Goal: Register for event/course

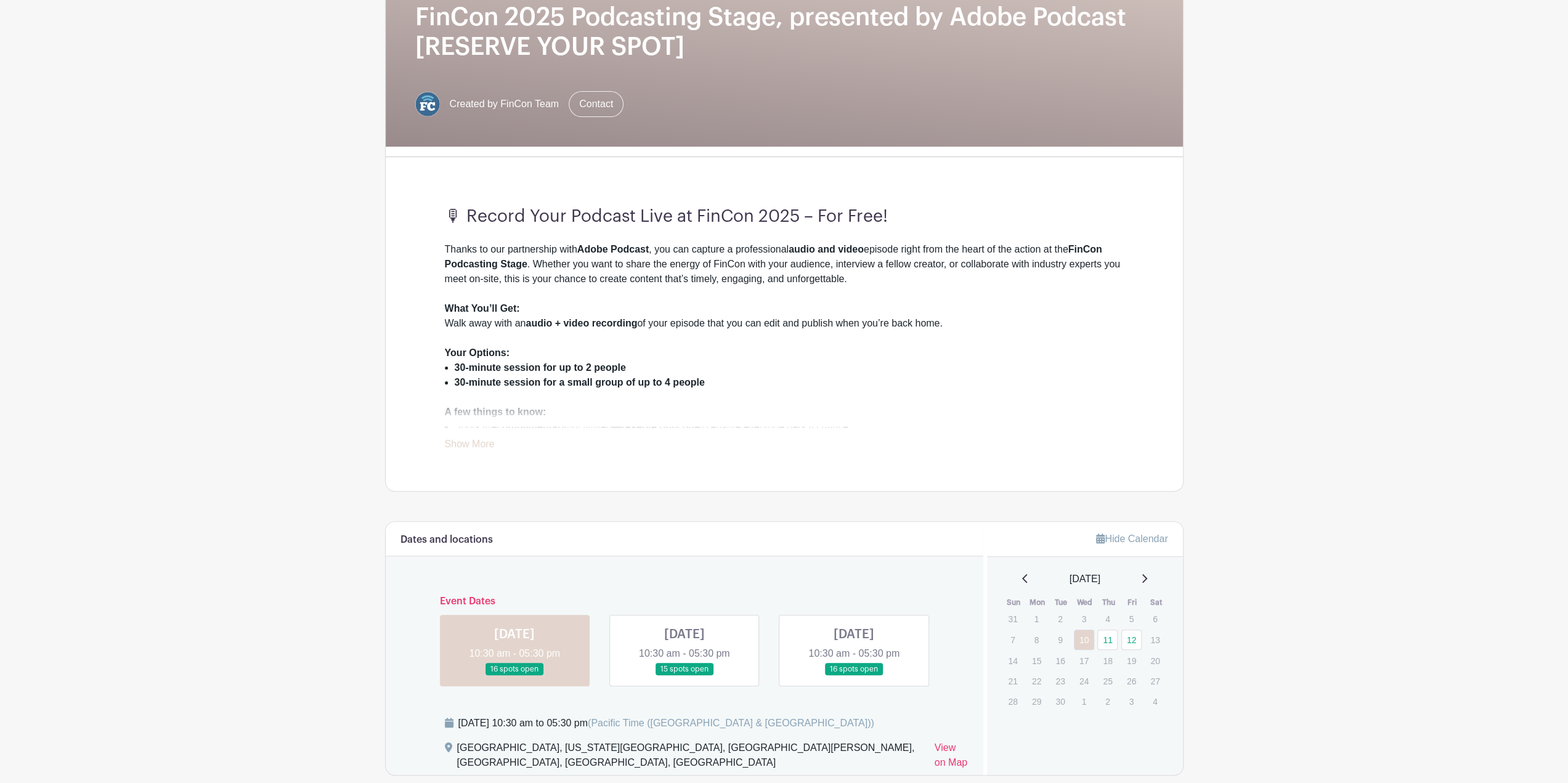
scroll to position [410, 0]
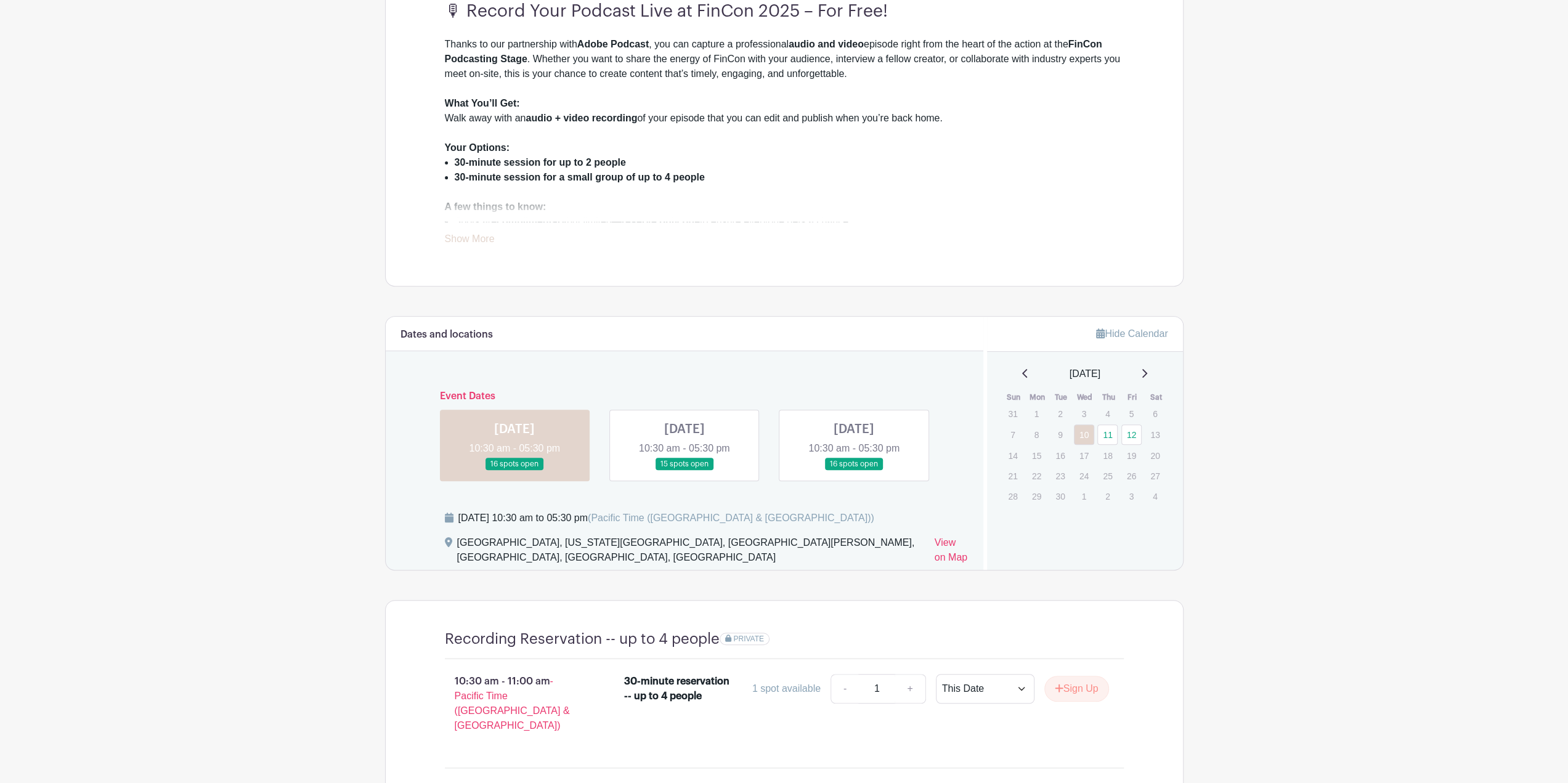
click at [685, 471] on link at bounding box center [685, 471] width 0 height 0
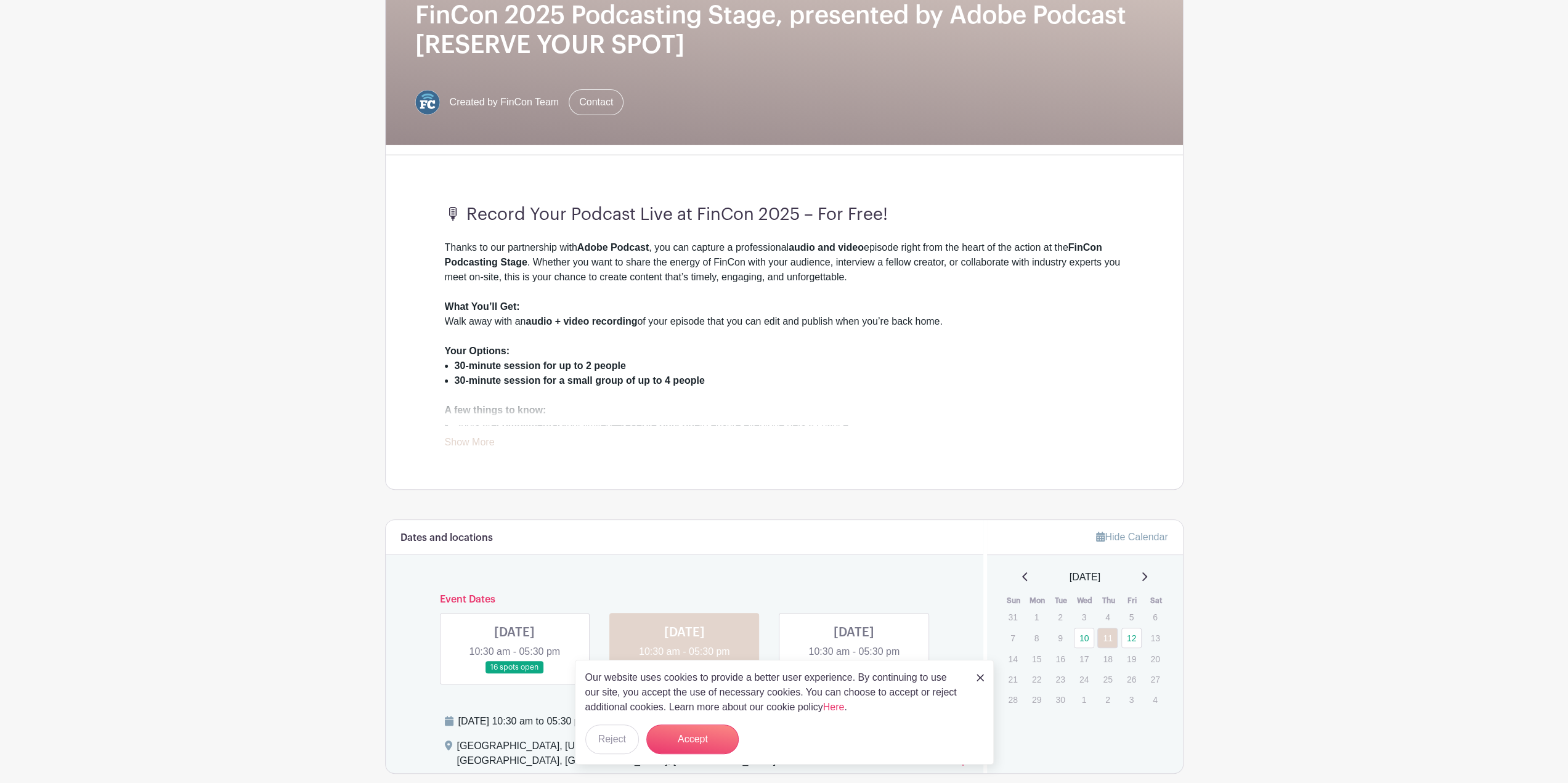
scroll to position [205, 0]
drag, startPoint x: 728, startPoint y: 325, endPoint x: 914, endPoint y: 320, distance: 186.1
click at [922, 321] on div "What You’ll Get: Walk away with an audio + video recording of your episode that…" at bounding box center [784, 324] width 679 height 44
drag, startPoint x: 479, startPoint y: 371, endPoint x: 583, endPoint y: 374, distance: 104.0
click at [599, 371] on strong "30-minute session for up to 2 people" at bounding box center [541, 367] width 171 height 10
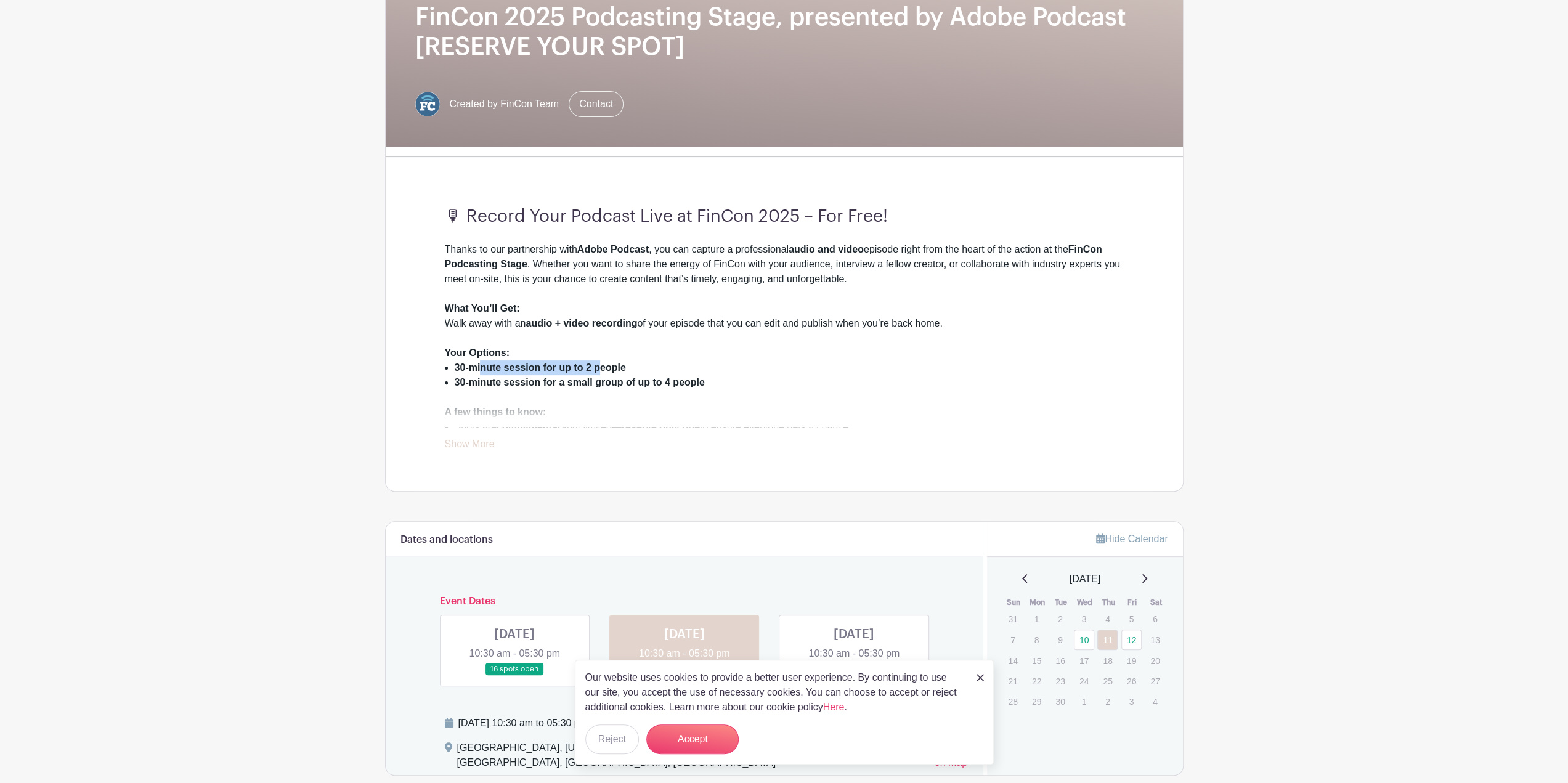
click at [484, 442] on link "Show More" at bounding box center [469, 446] width 50 height 15
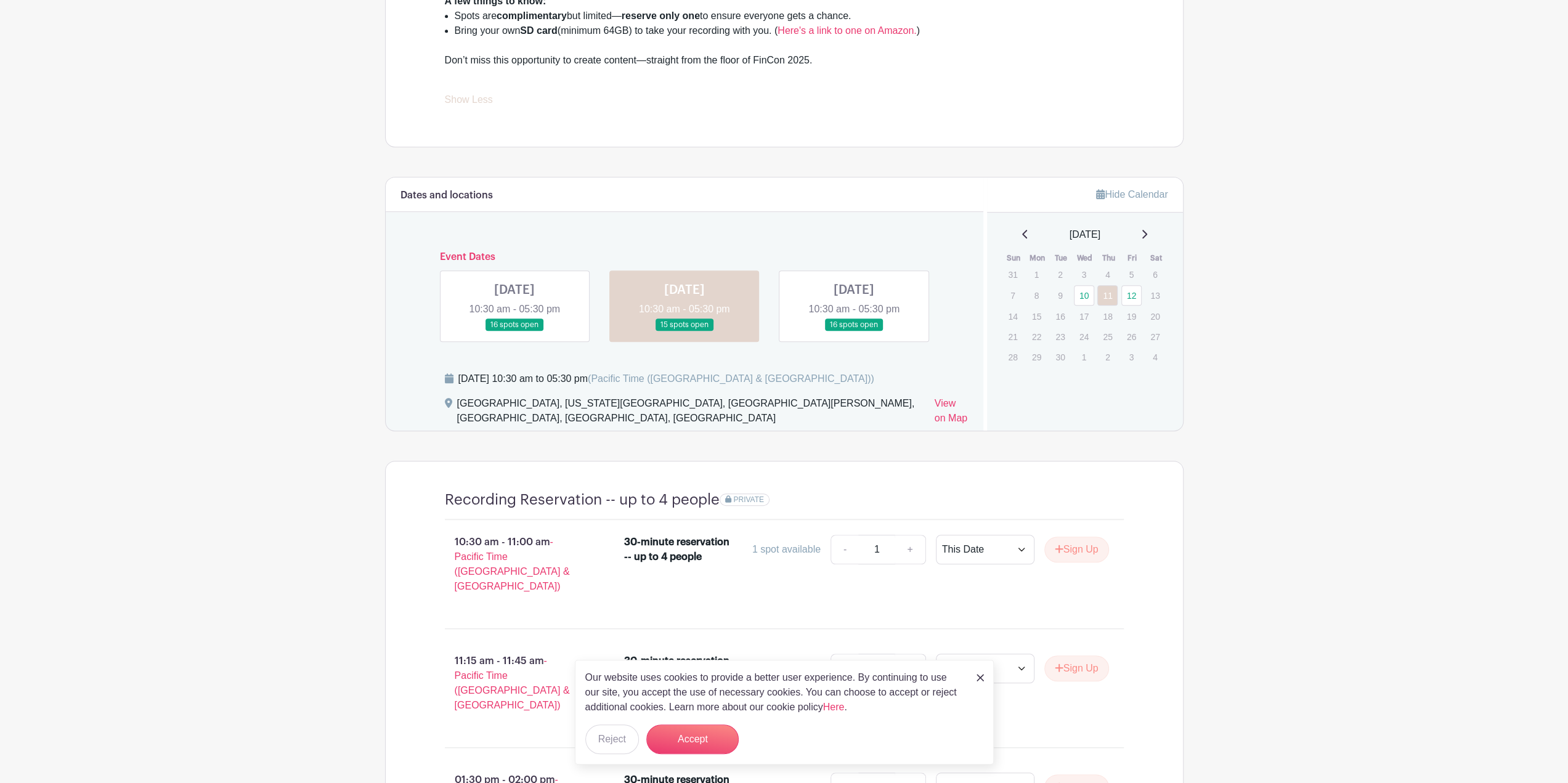
scroll to position [410, 0]
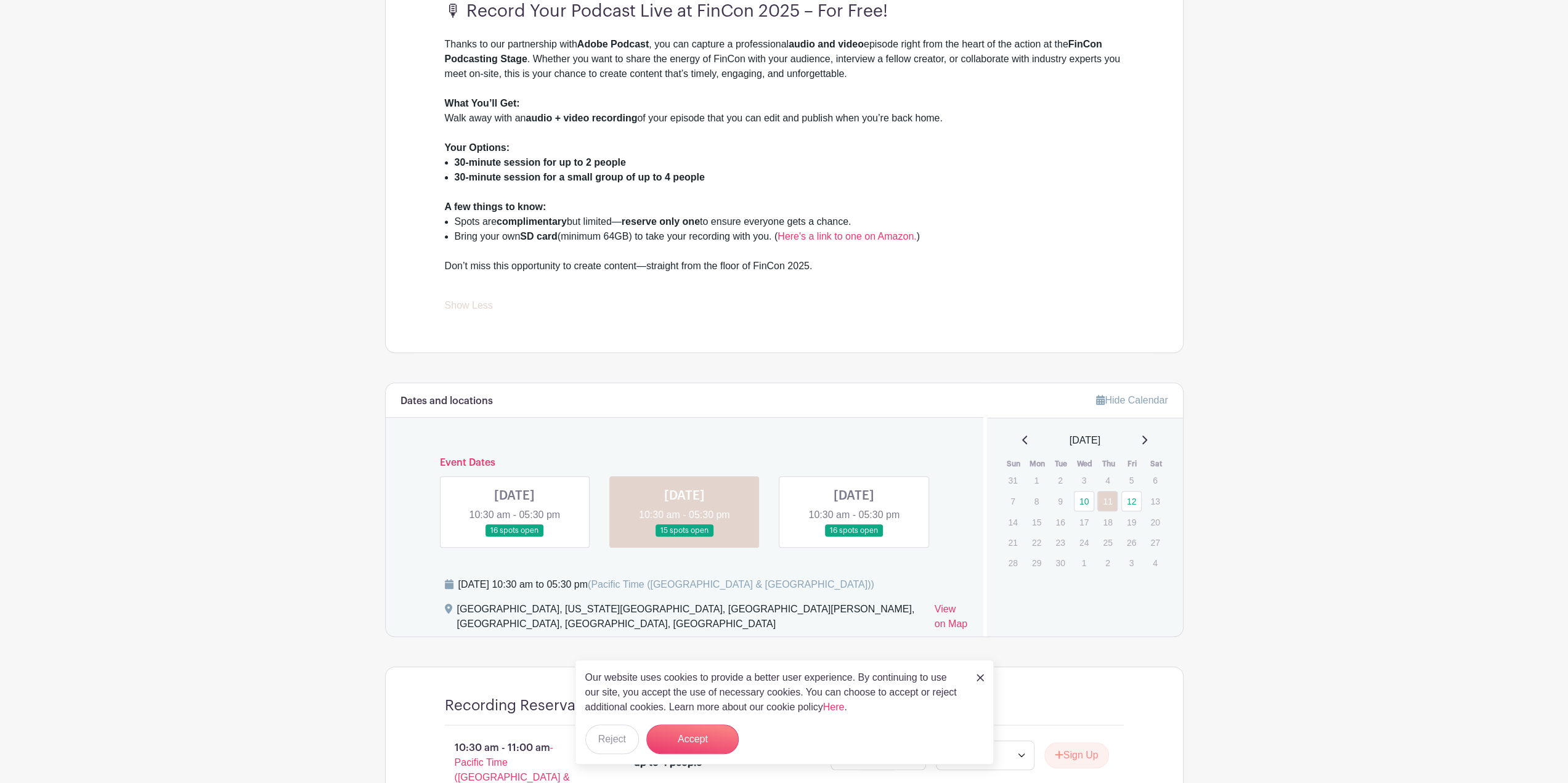
drag, startPoint x: 896, startPoint y: 241, endPoint x: 1145, endPoint y: 183, distance: 255.7
click at [1145, 183] on div "🎙 Record Your Podcast Live at FinCon 2025 – For Free! Thanks to our partnership…" at bounding box center [784, 158] width 738 height 391
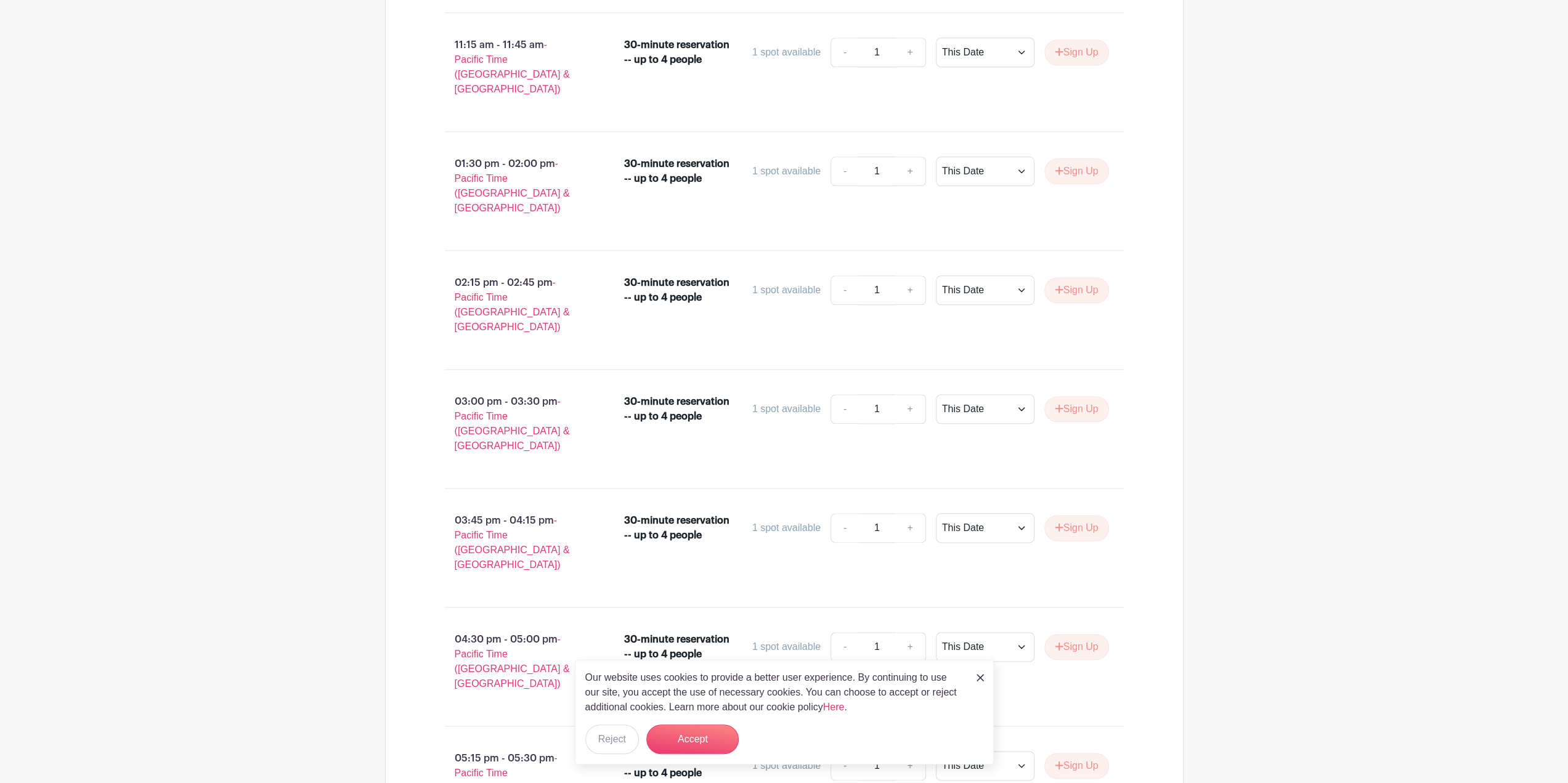
scroll to position [1027, 0]
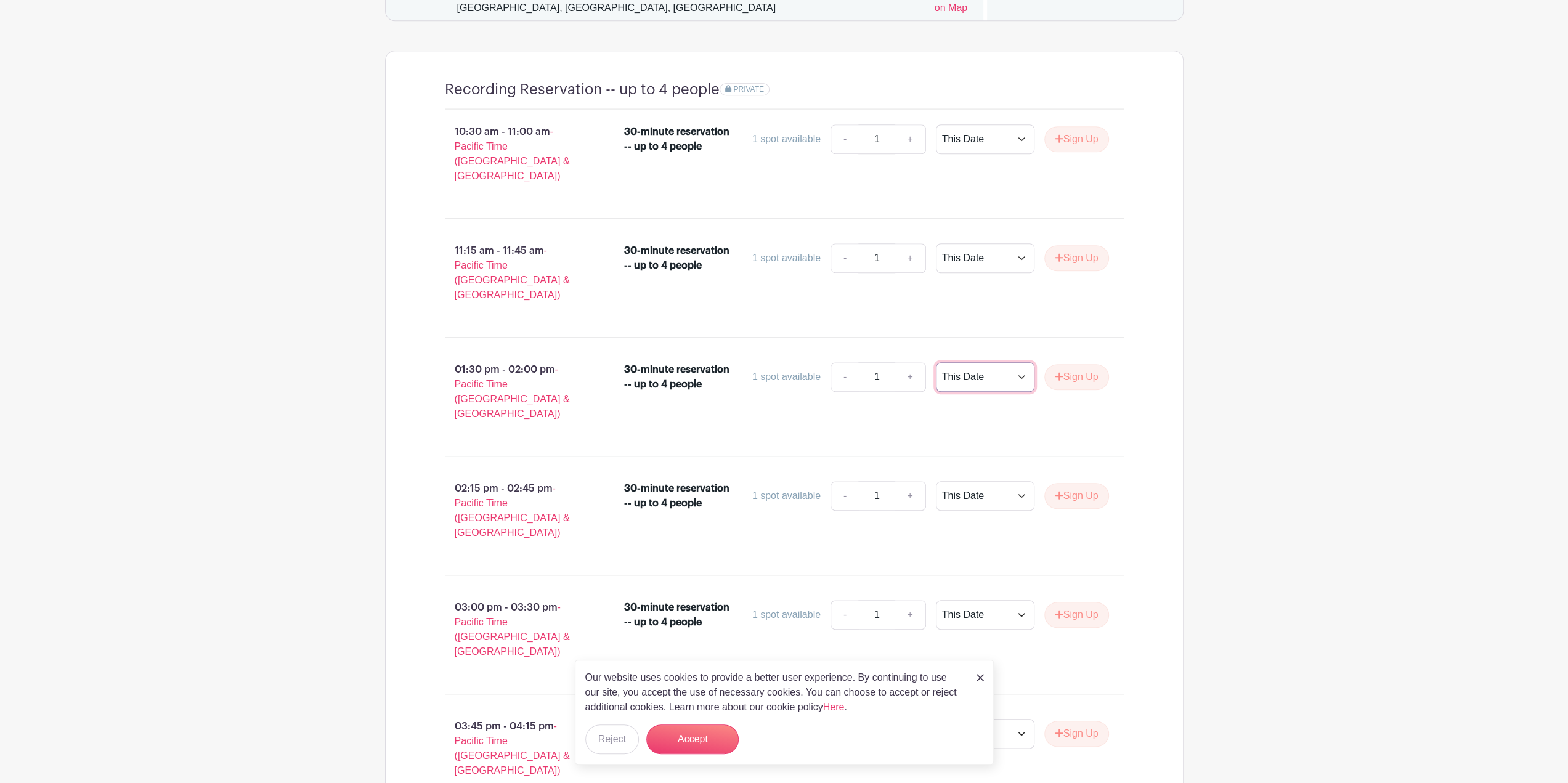
click at [985, 363] on select "This Date Select Dates" at bounding box center [985, 377] width 99 height 29
select select "select_dates"
click at [936, 363] on select "This Date Select Dates" at bounding box center [985, 377] width 99 height 29
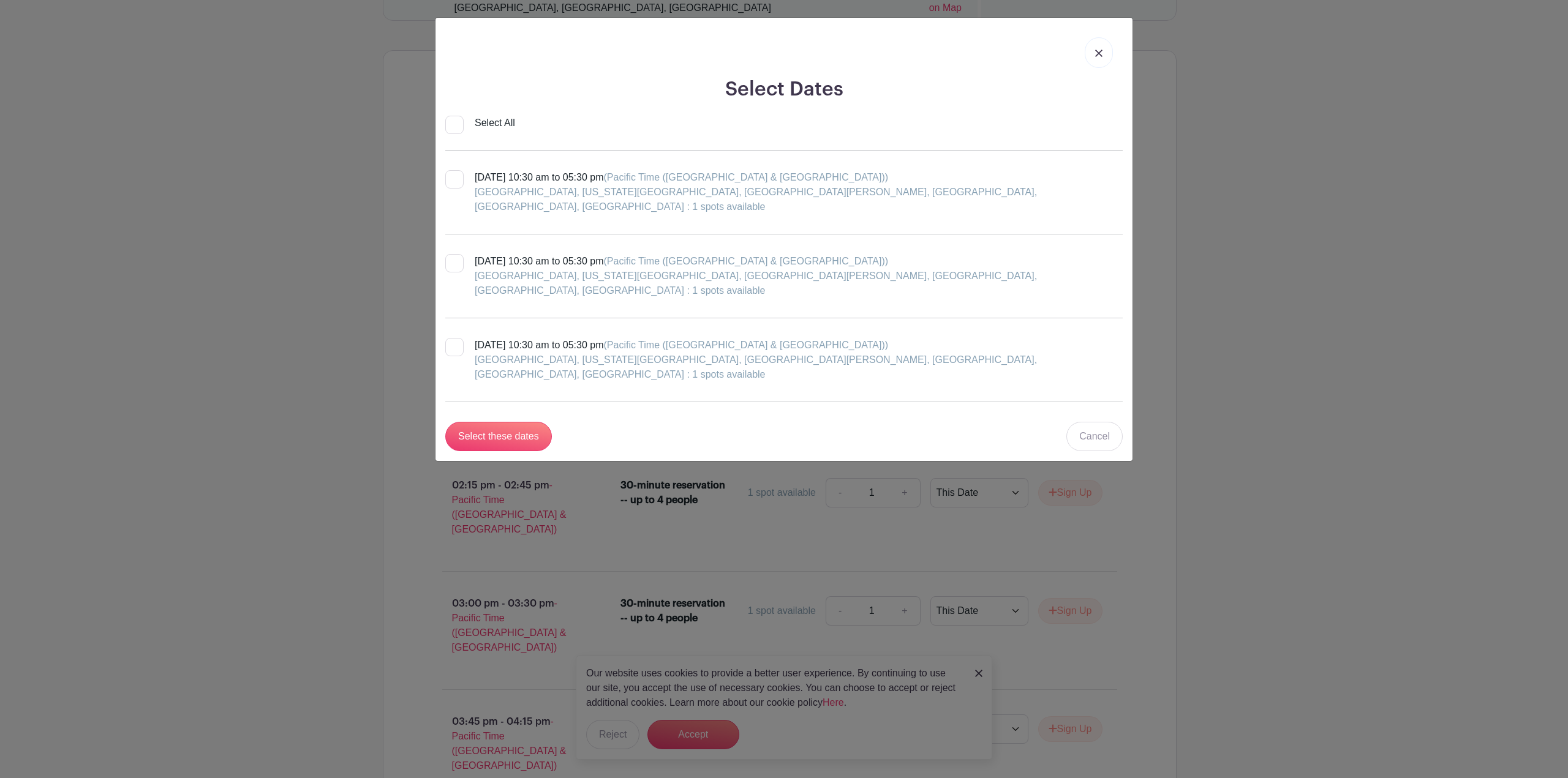
click at [456, 254] on div at bounding box center [454, 263] width 18 height 18
click at [453, 254] on input "Thursday, September 11, 2025 at 10:30 am to 05:30 pm (Pacific Time (US & Canada…" at bounding box center [449, 258] width 8 height 8
checkbox input "true"
click at [495, 422] on input "Select these dates" at bounding box center [498, 436] width 106 height 29
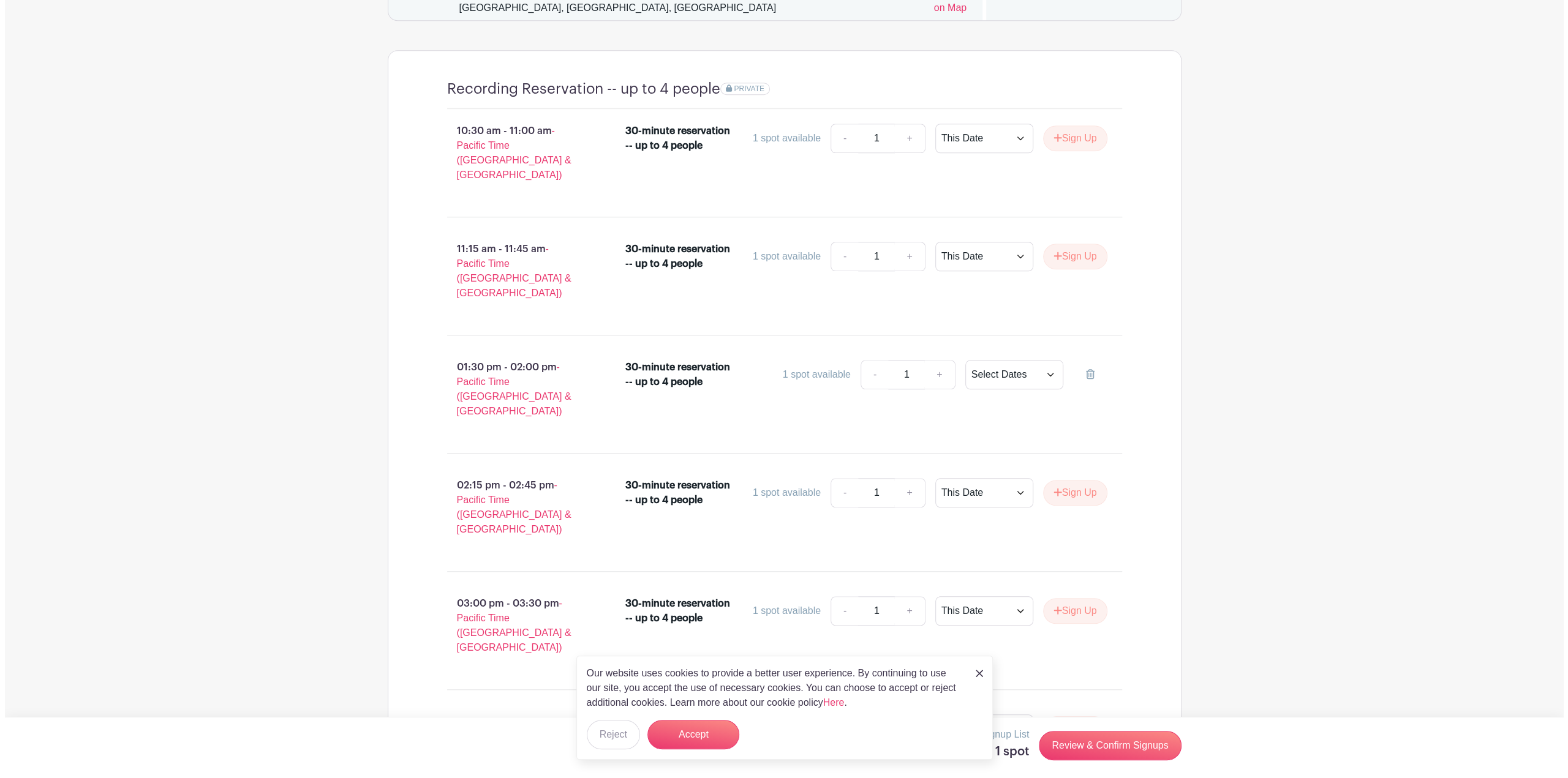
scroll to position [1225, 0]
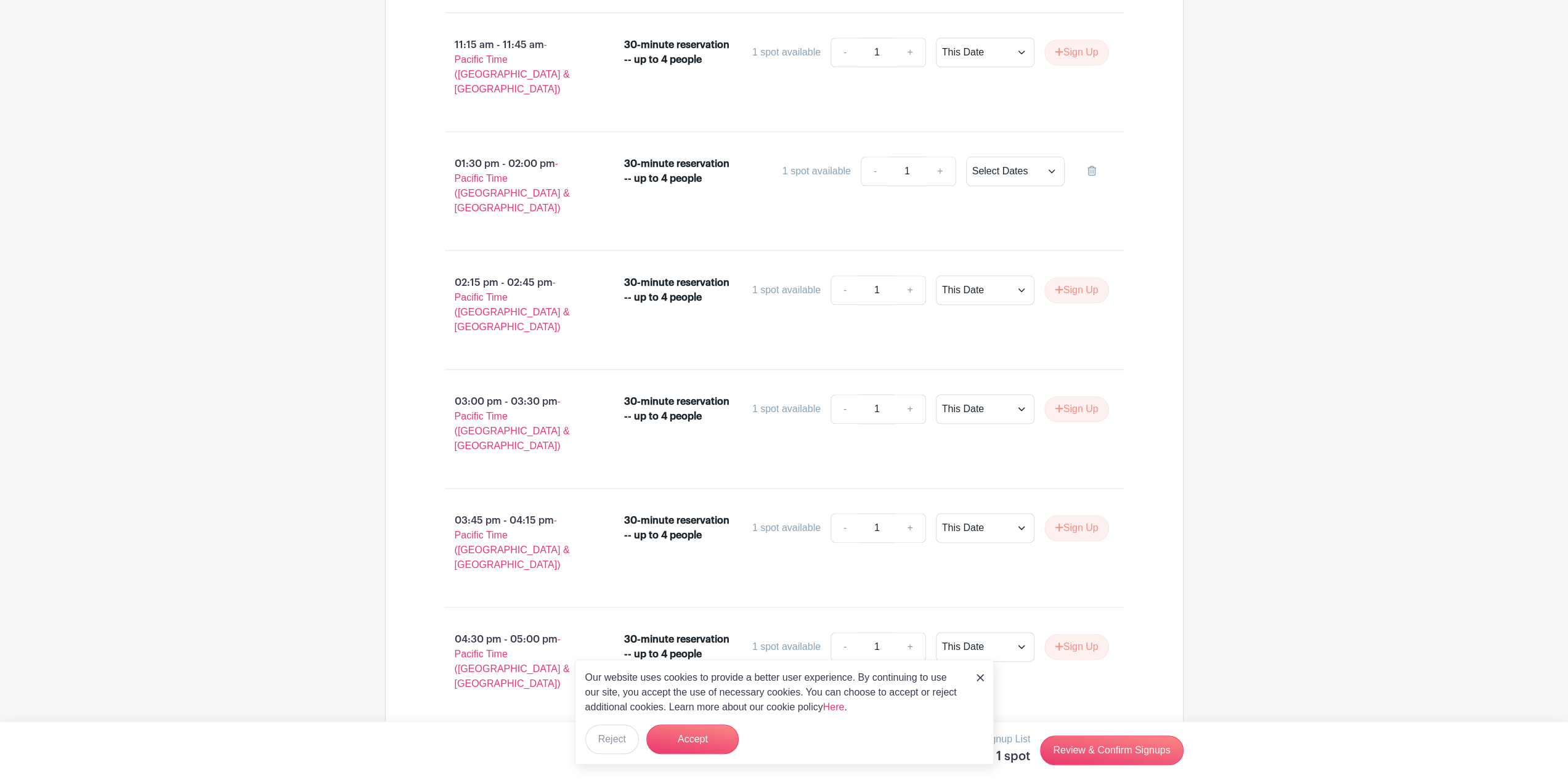
click at [982, 676] on img at bounding box center [980, 678] width 7 height 7
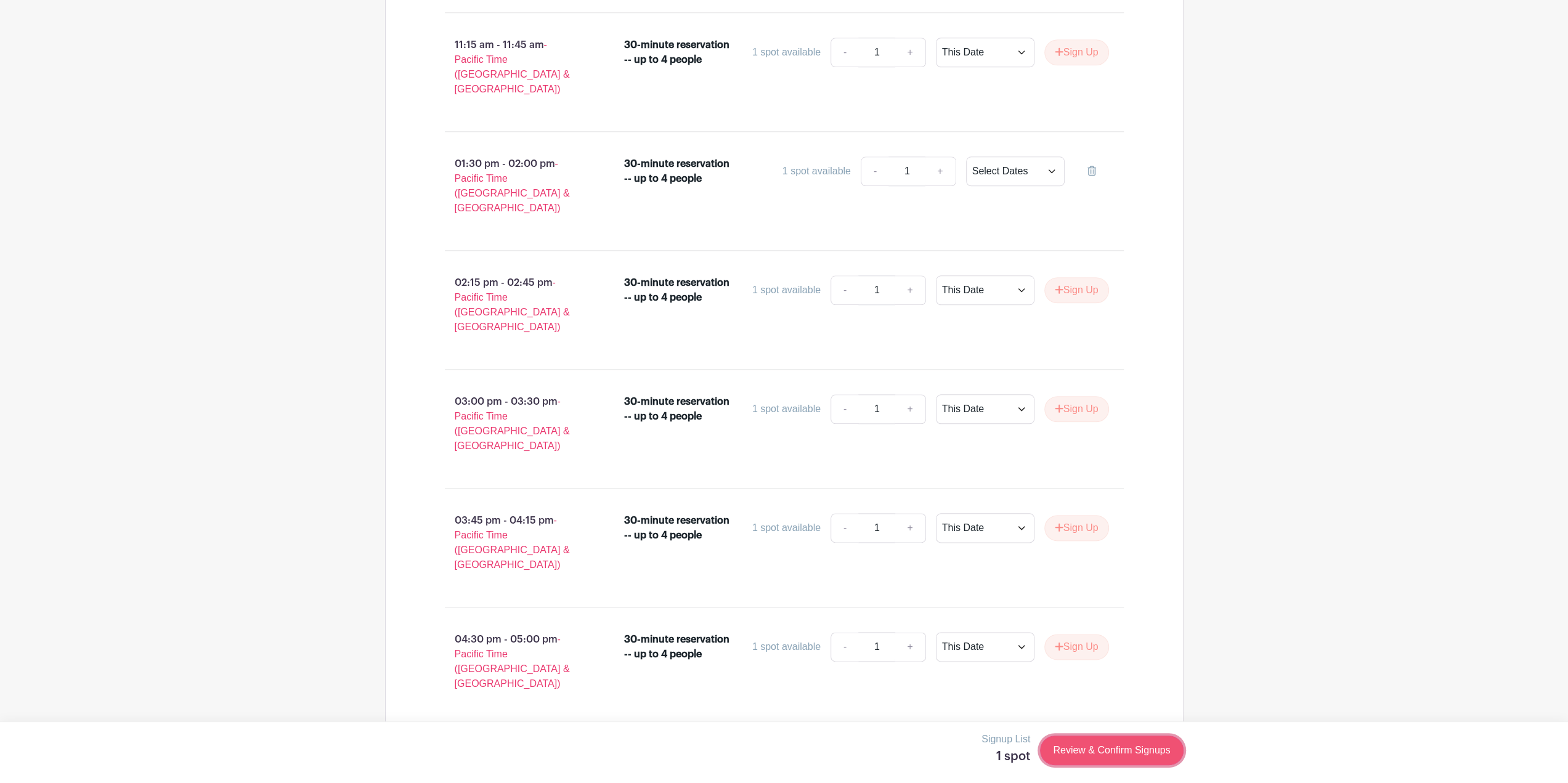
click at [1096, 748] on link "Review & Confirm Signups" at bounding box center [1111, 751] width 143 height 29
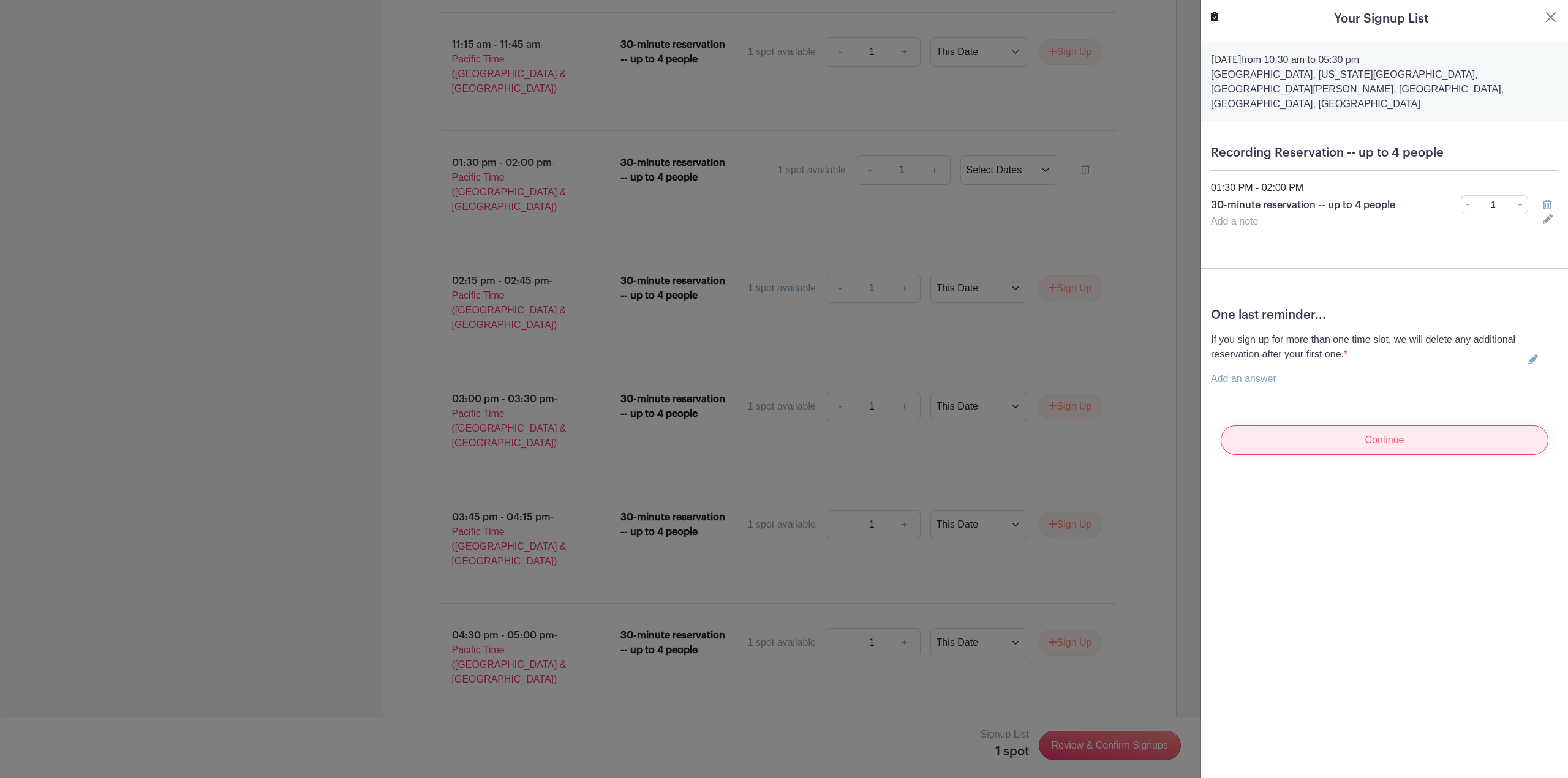
click at [1375, 427] on input "Continue" at bounding box center [1385, 440] width 328 height 29
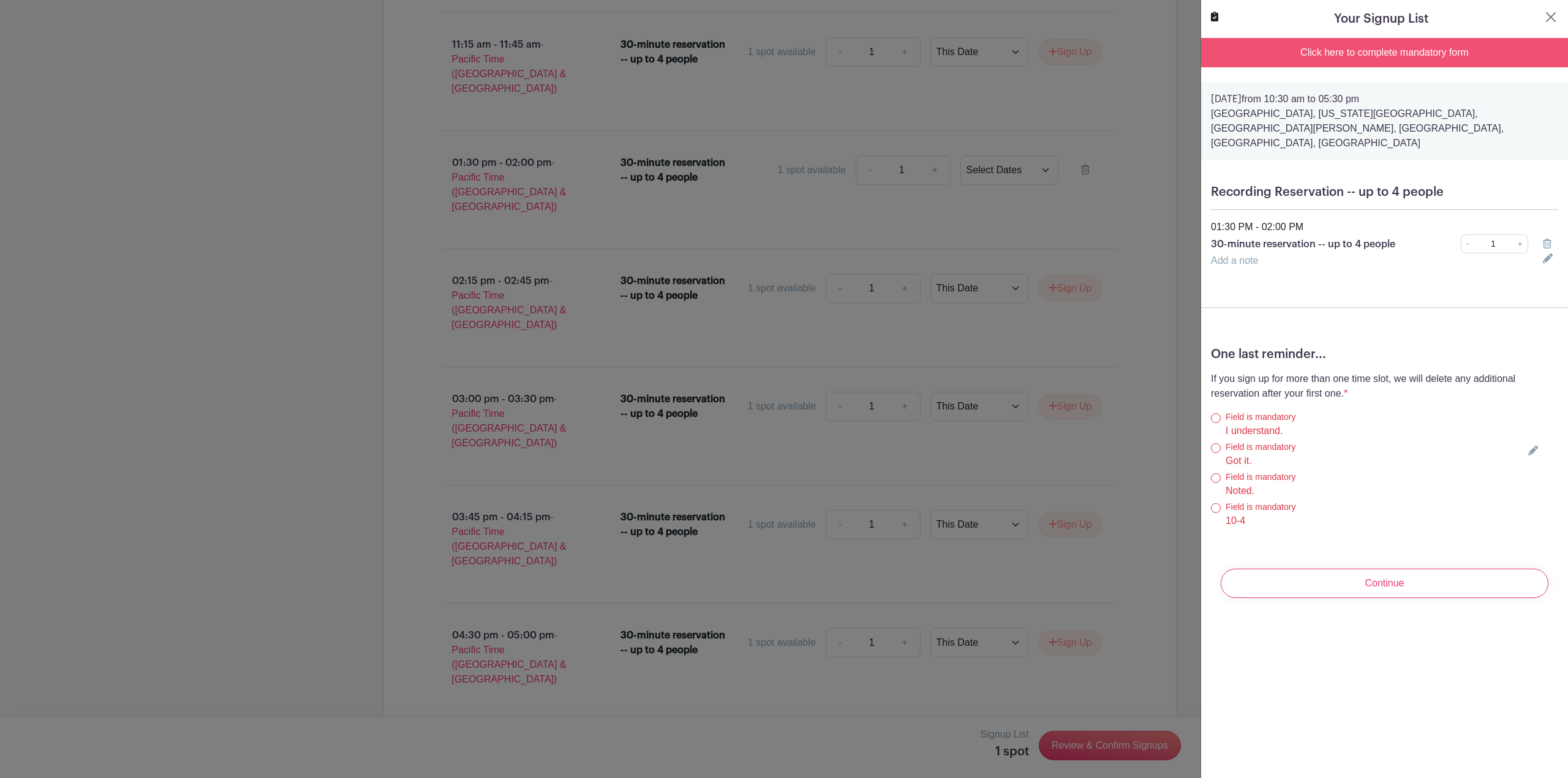
click at [1240, 424] on label "I understand." at bounding box center [1254, 431] width 57 height 15
radio input "true"
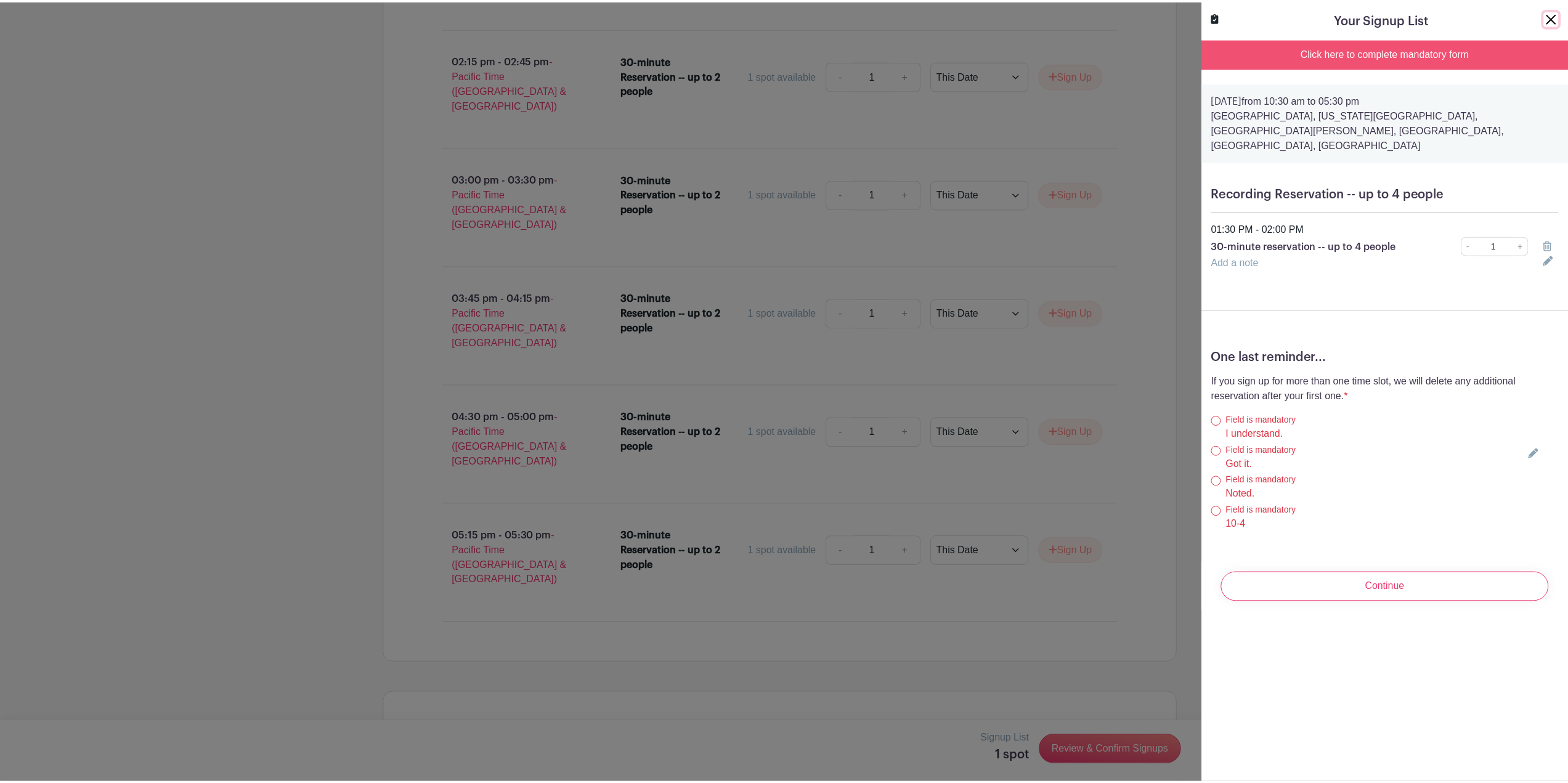
scroll to position [2503, 0]
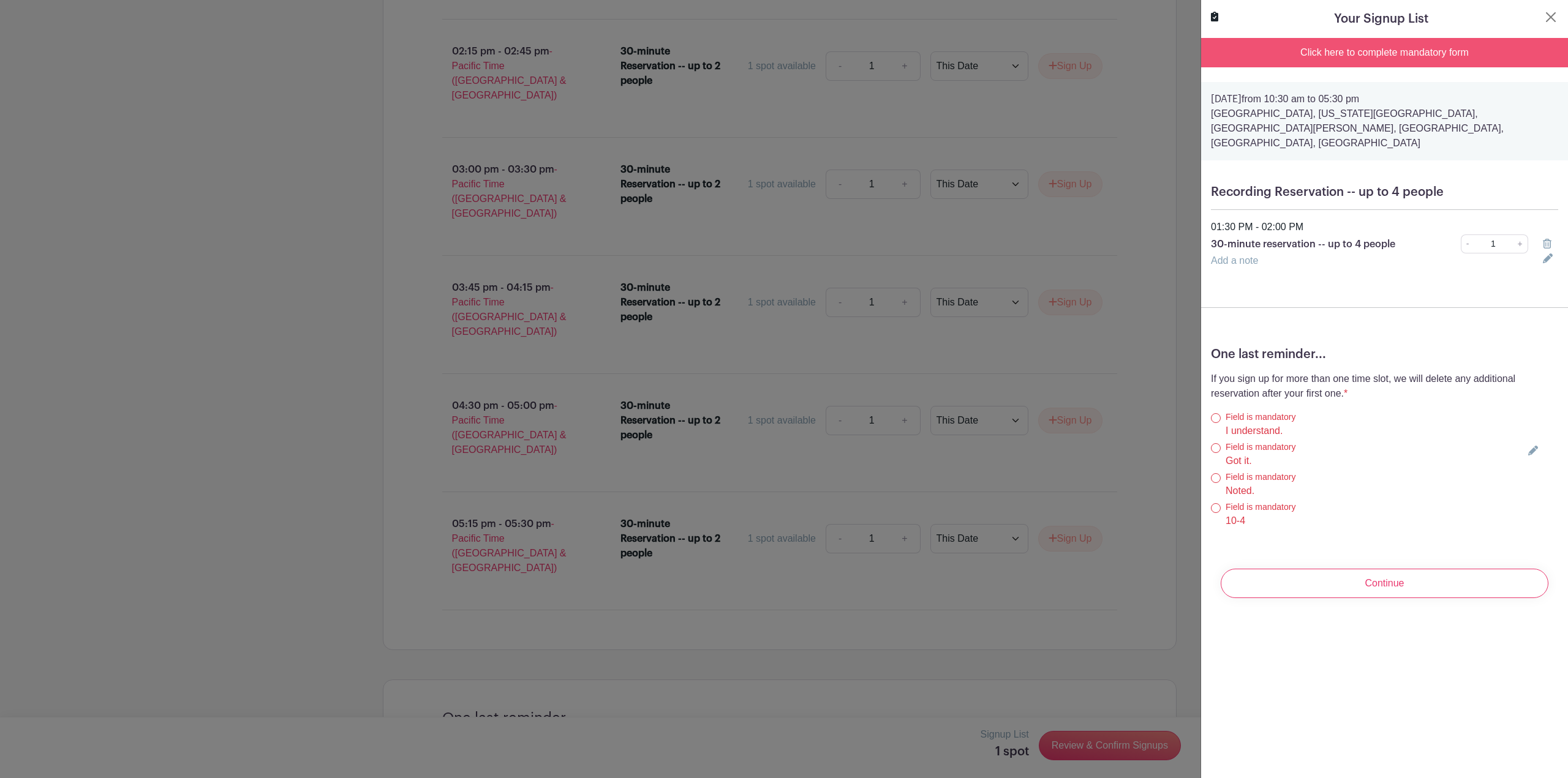
click at [446, 571] on div at bounding box center [784, 389] width 1568 height 778
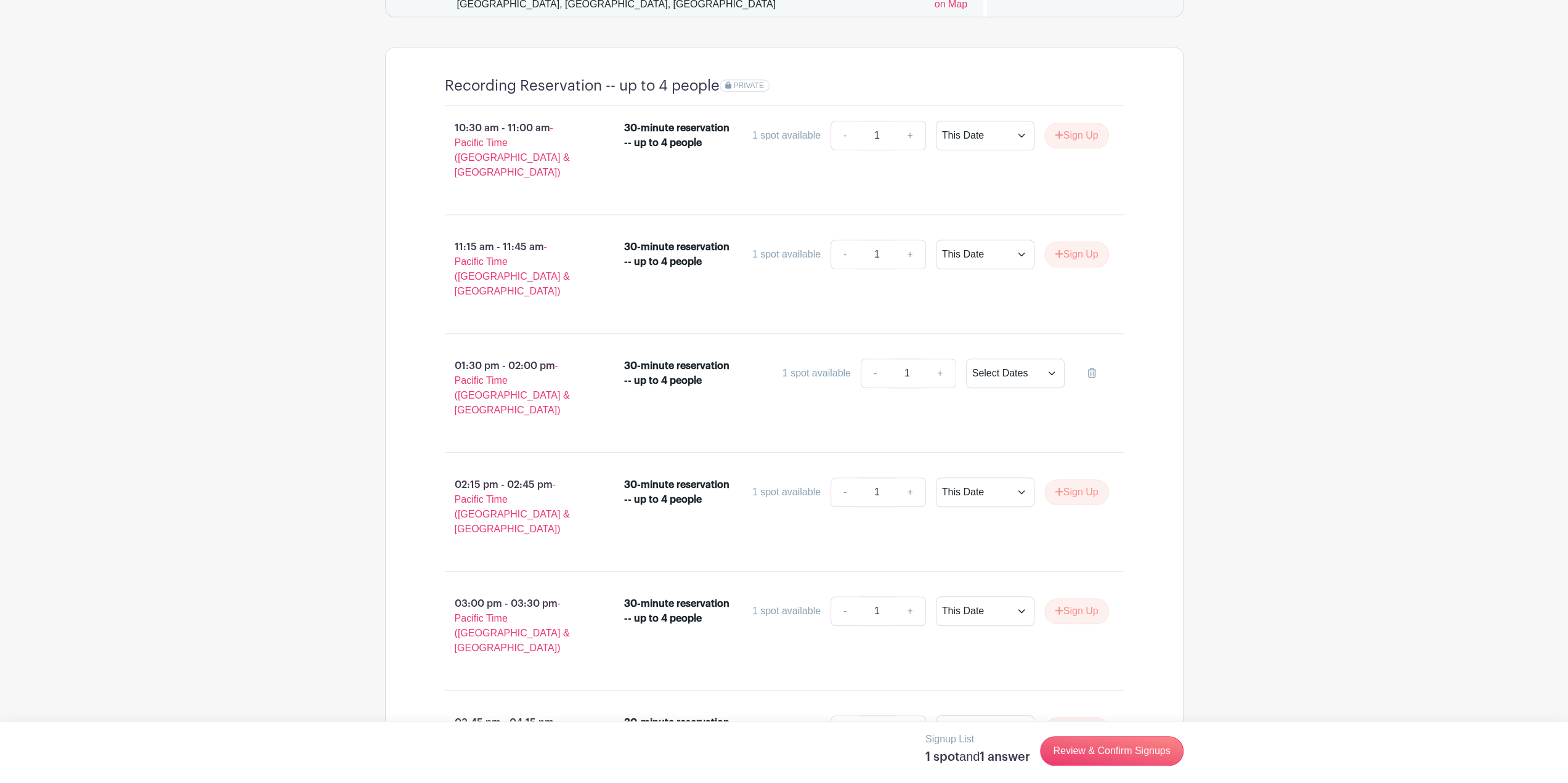
scroll to position [825, 0]
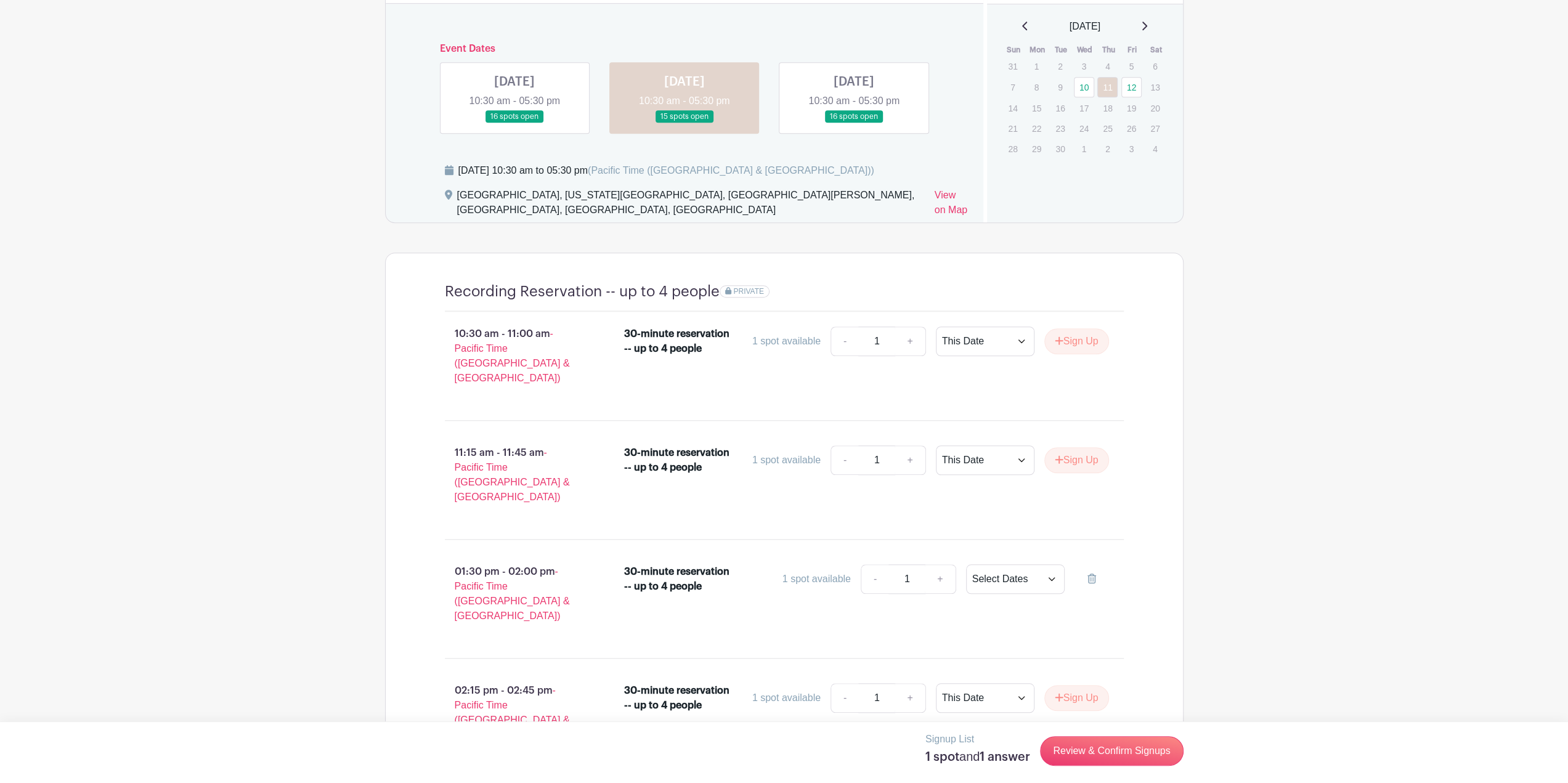
click at [685, 124] on link at bounding box center [685, 124] width 0 height 0
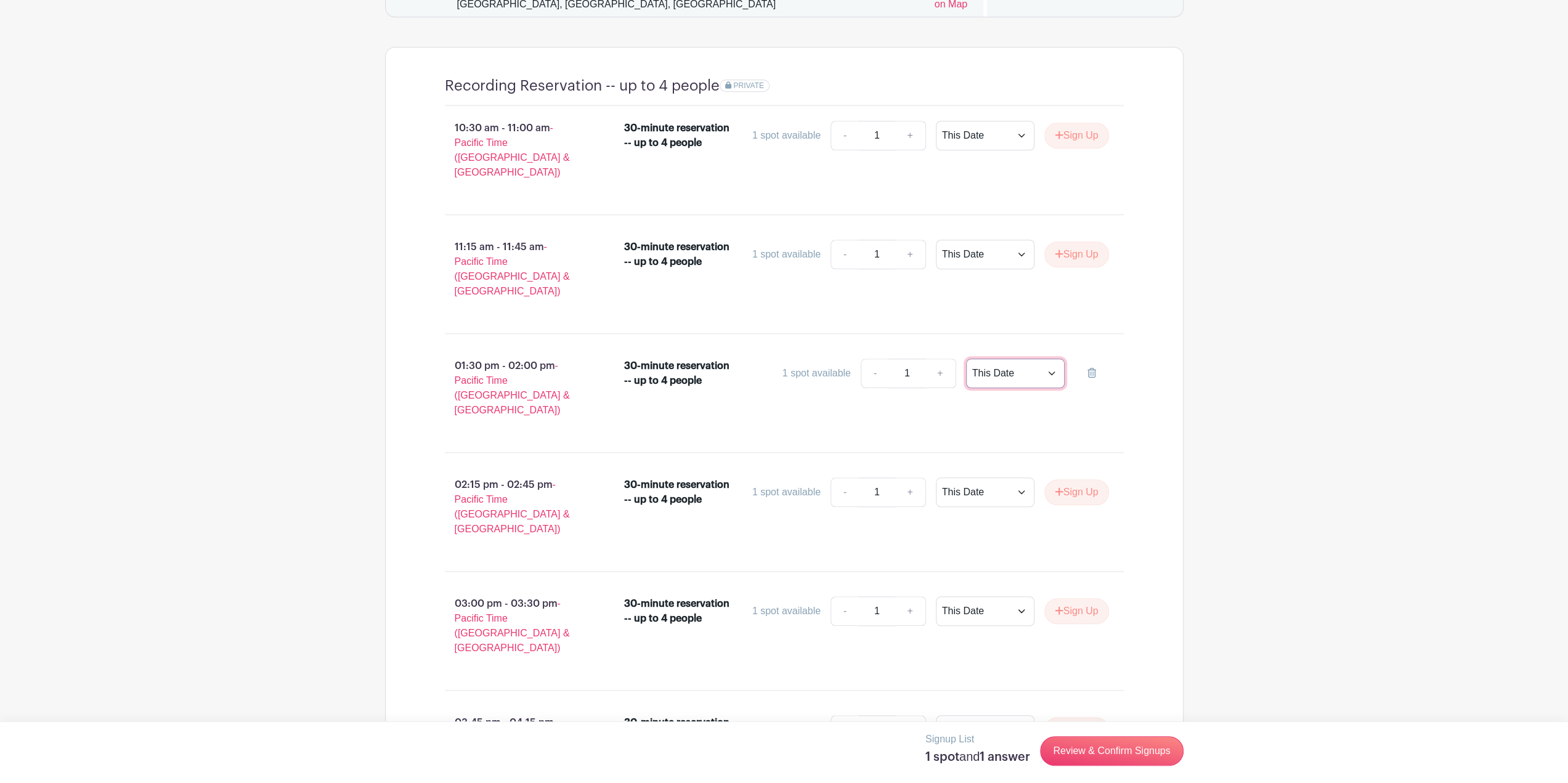
click at [1018, 359] on select "This Date Select Dates" at bounding box center [1016, 373] width 99 height 29
click at [992, 359] on select "This Date Select Dates" at bounding box center [1016, 373] width 99 height 29
click at [1270, 307] on main "Log In Sign Up for Free FinCon's Events FinCon 2025 Podcasting Stage, presented…" at bounding box center [784, 739] width 1568 height 3540
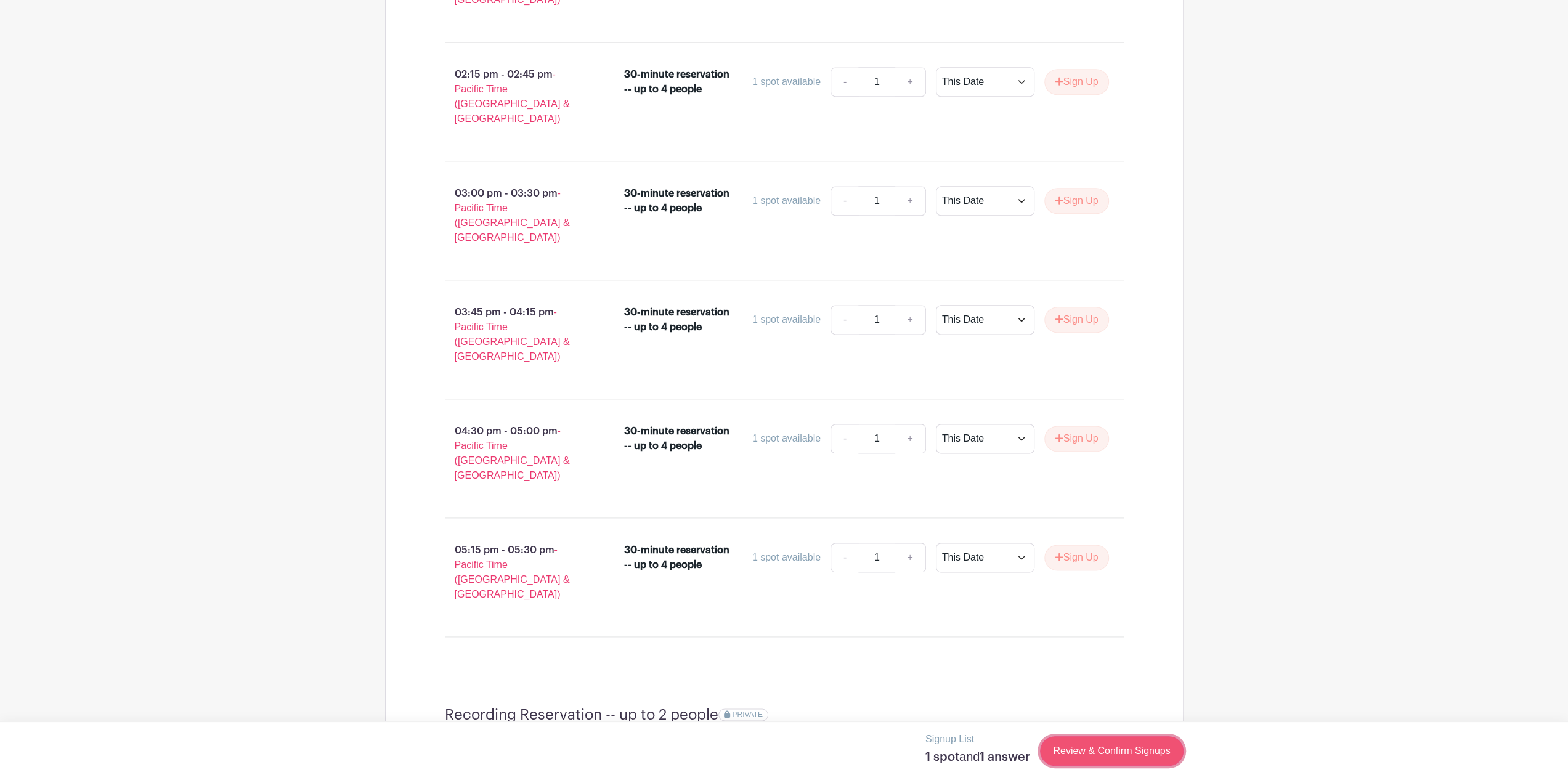
click at [1137, 750] on link "Review & Confirm Signups" at bounding box center [1111, 751] width 143 height 29
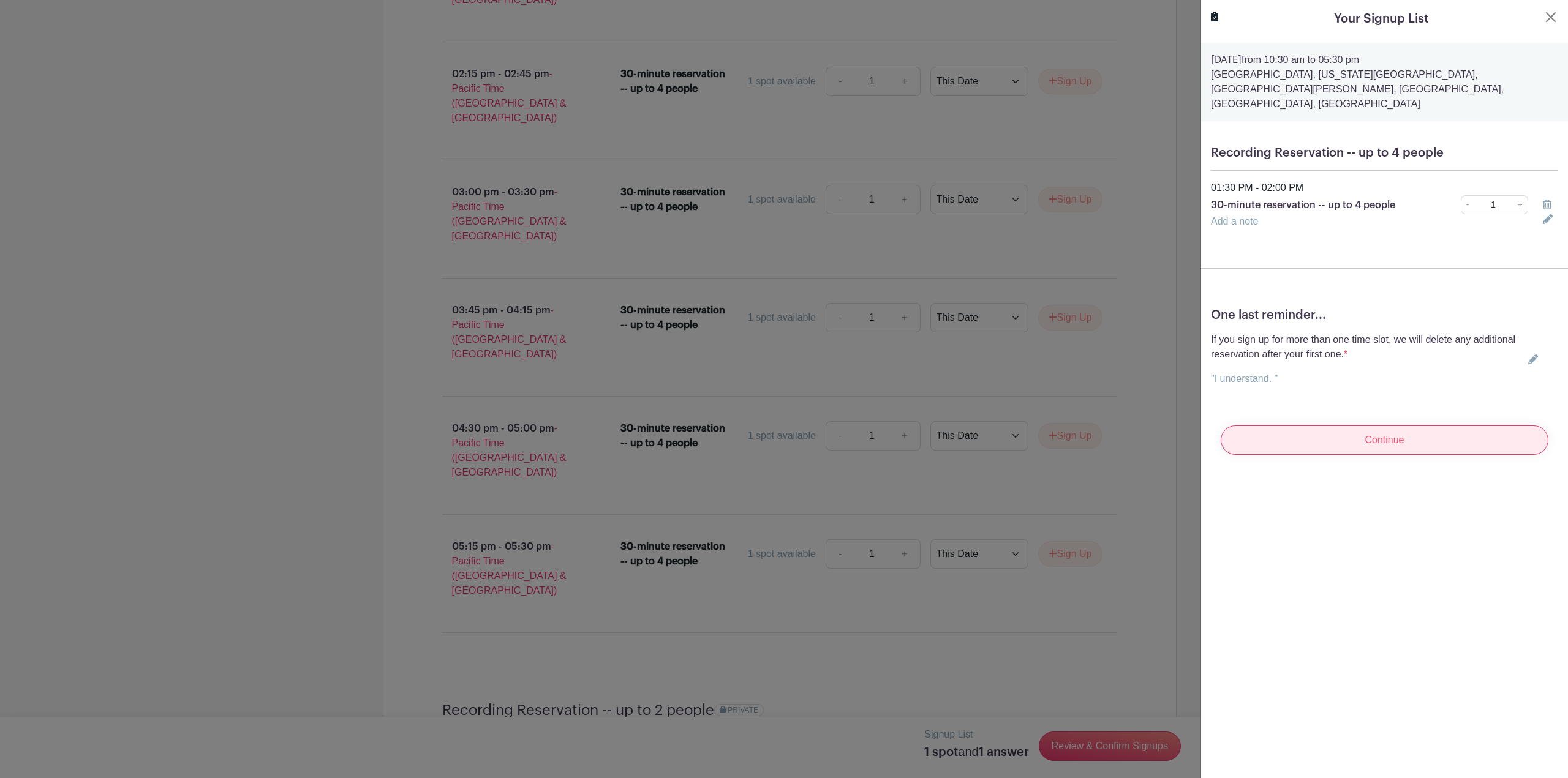
click at [1368, 426] on input "Continue" at bounding box center [1385, 440] width 328 height 29
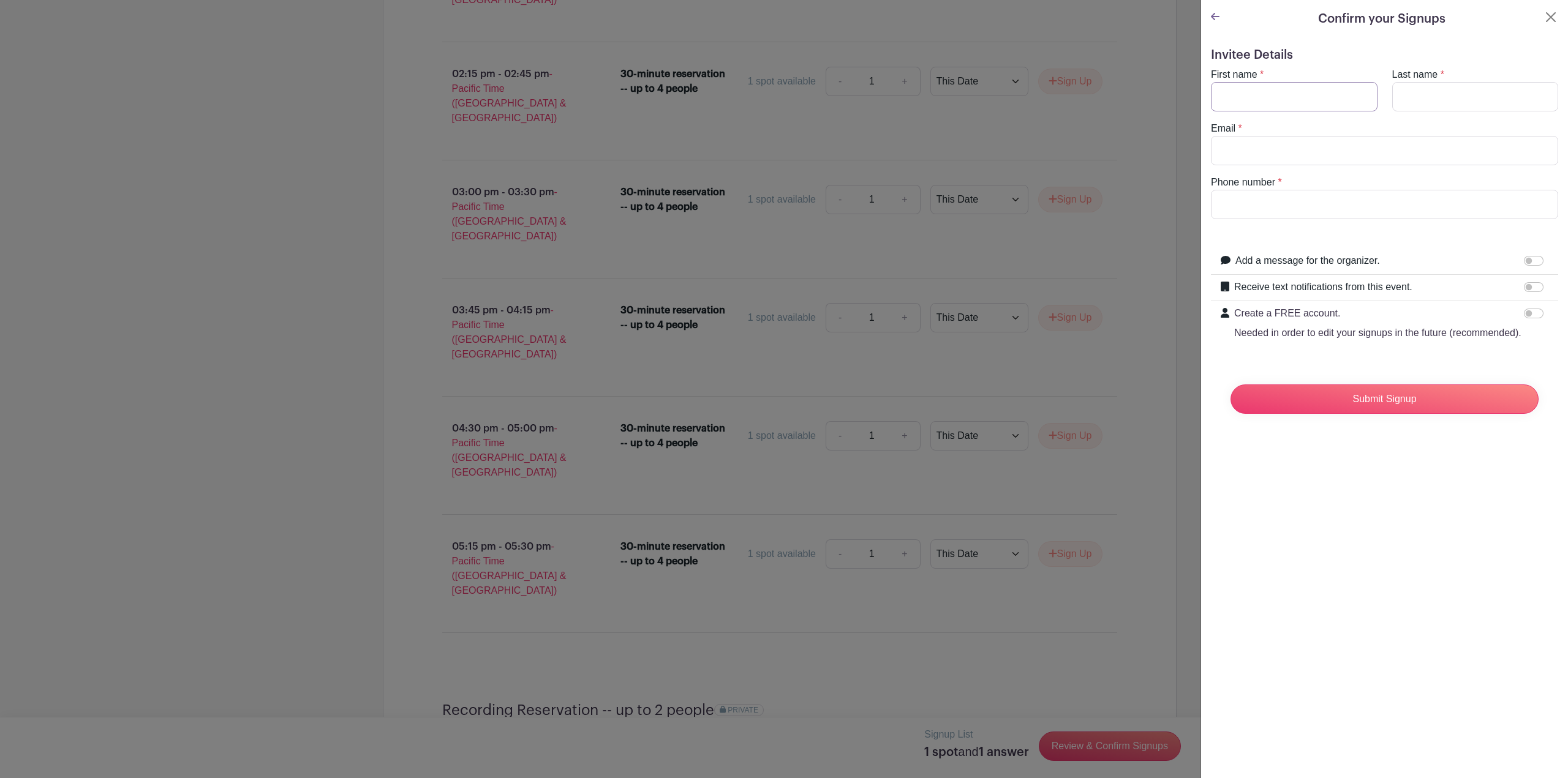
click at [1276, 101] on input "First name" at bounding box center [1294, 96] width 167 height 29
type input "Glen"
type input "James"
click at [1251, 147] on input "Email" at bounding box center [1384, 150] width 347 height 29
type input "gj@moneypodcast.com.au"
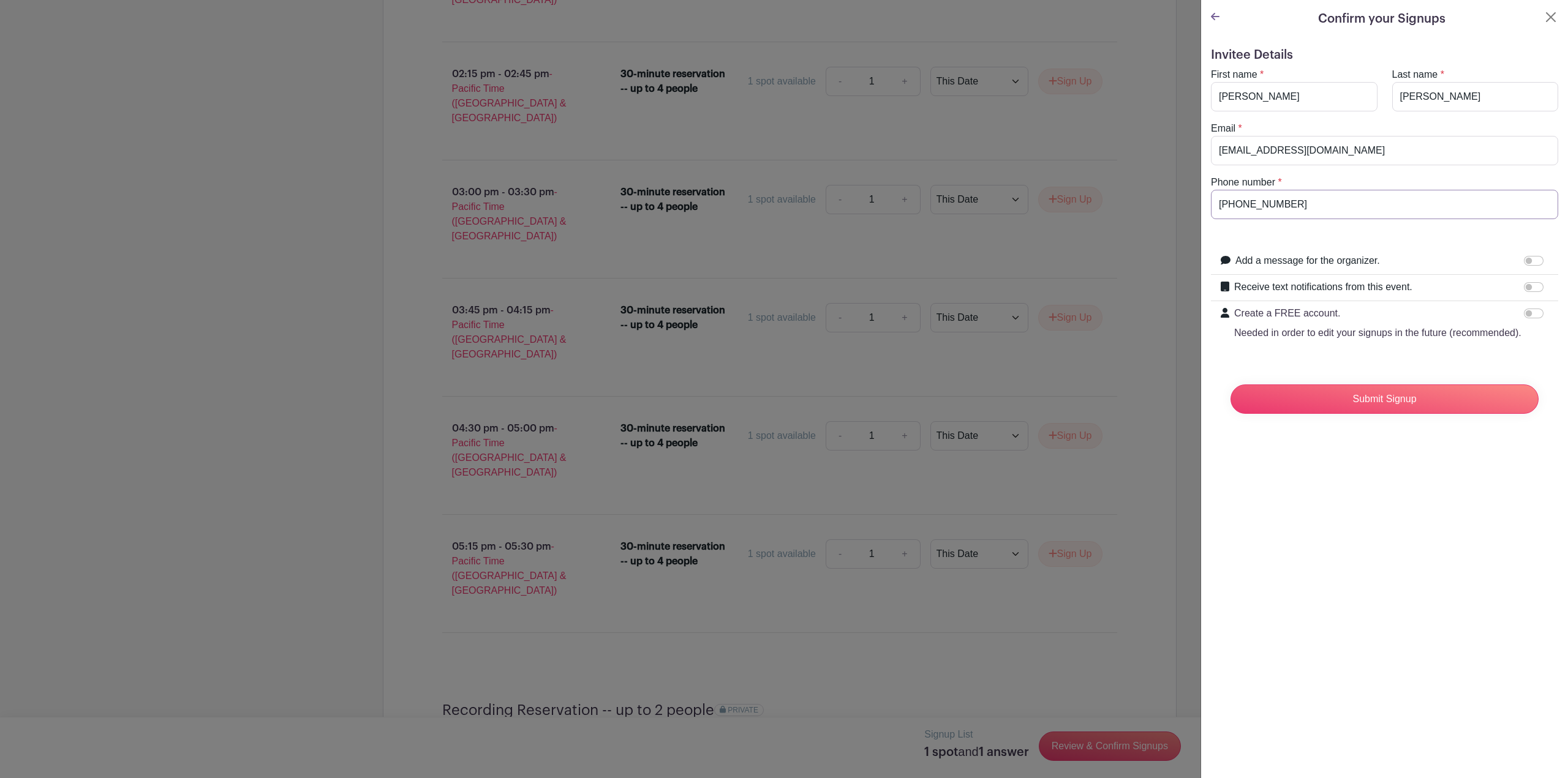
click at [1234, 205] on input "+61414366120" at bounding box center [1384, 204] width 347 height 29
type input "+61414366120"
click at [1528, 260] on input "Add a message for the organizer." at bounding box center [1533, 260] width 20 height 9
checkbox input "true"
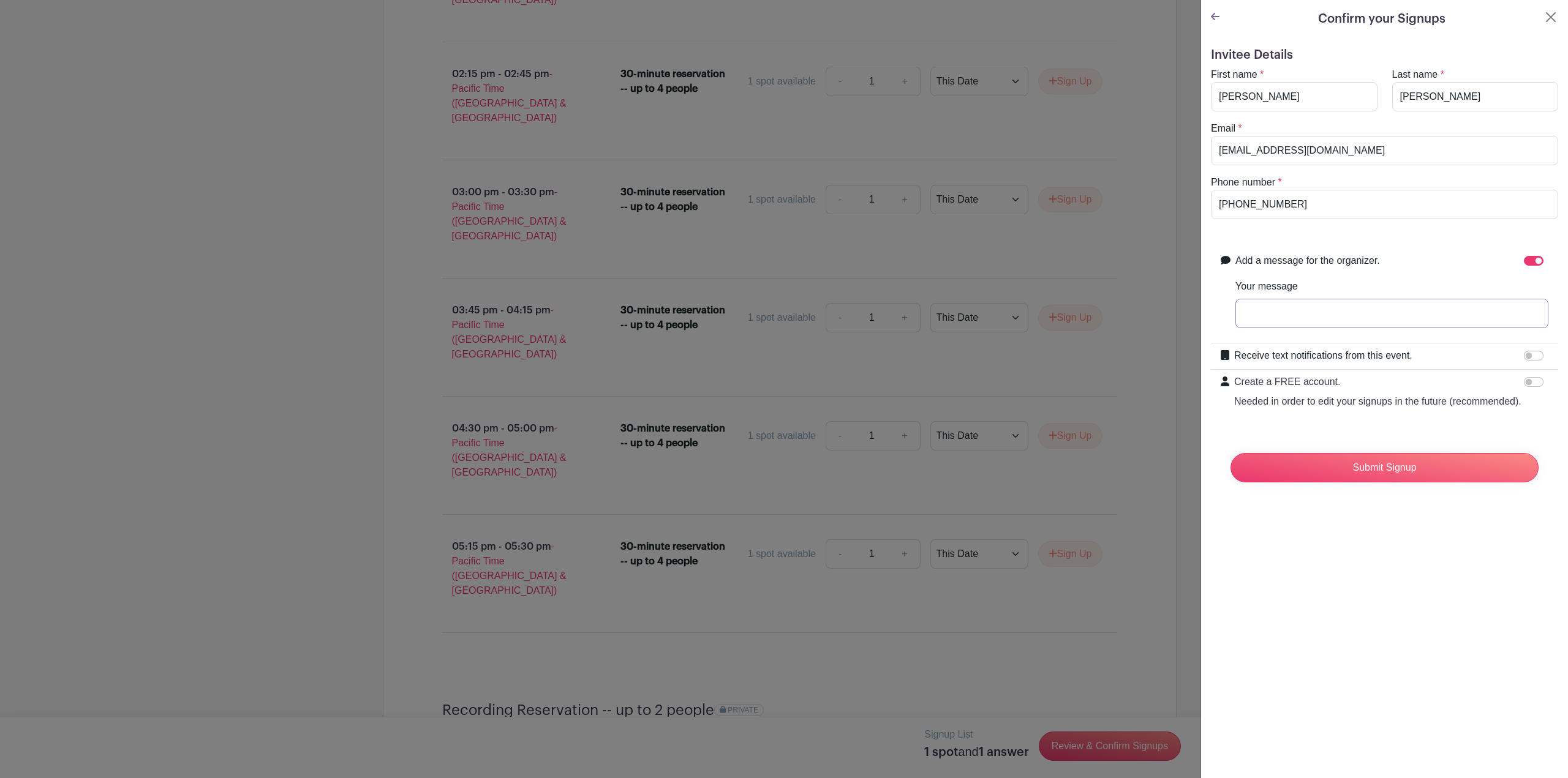
click at [1365, 315] on input "Your message" at bounding box center [1392, 313] width 313 height 29
type input "Will have 4,"
click at [1394, 478] on input "Submit Signup" at bounding box center [1385, 467] width 308 height 29
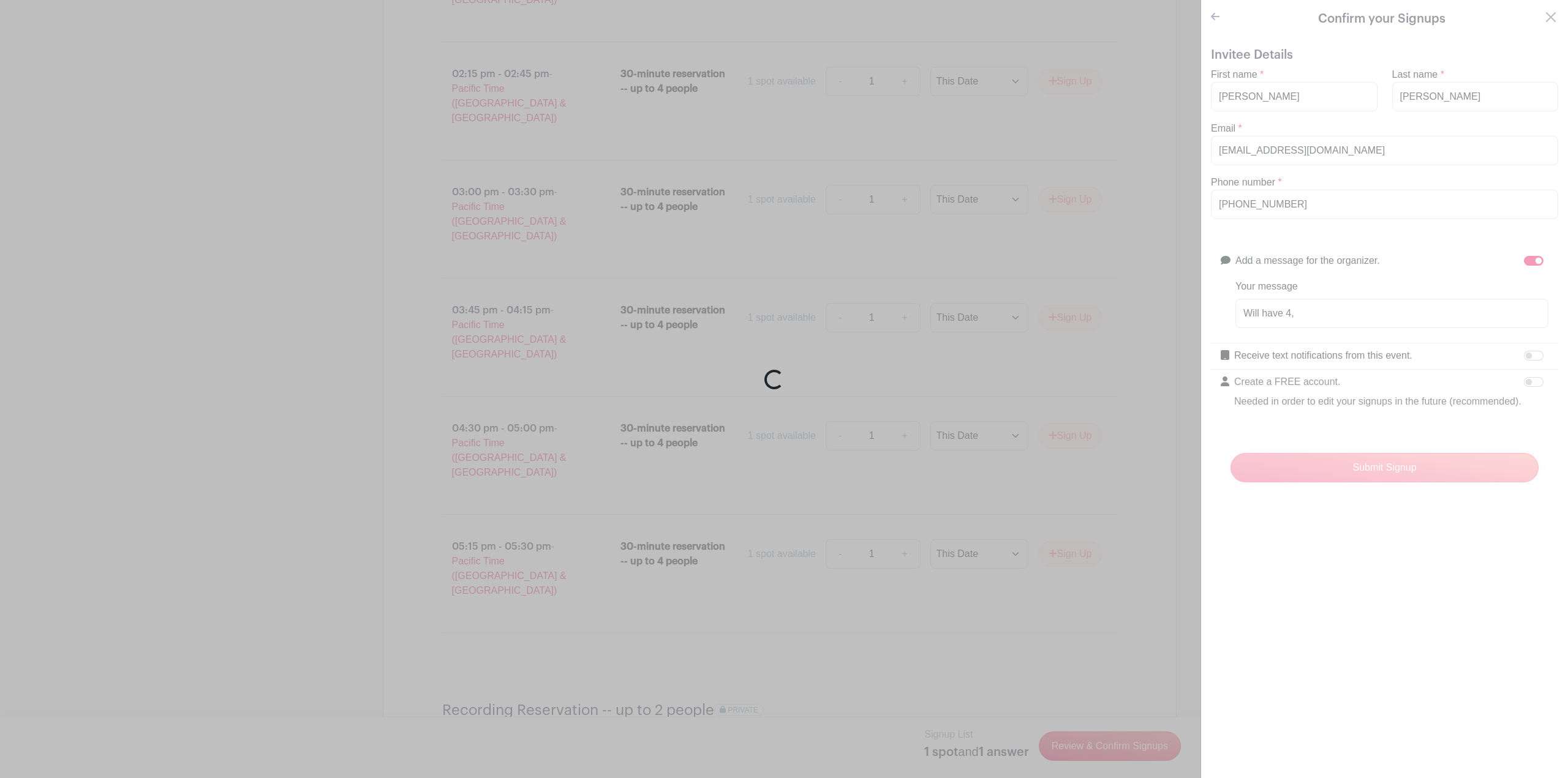
scroll to position [1436, 0]
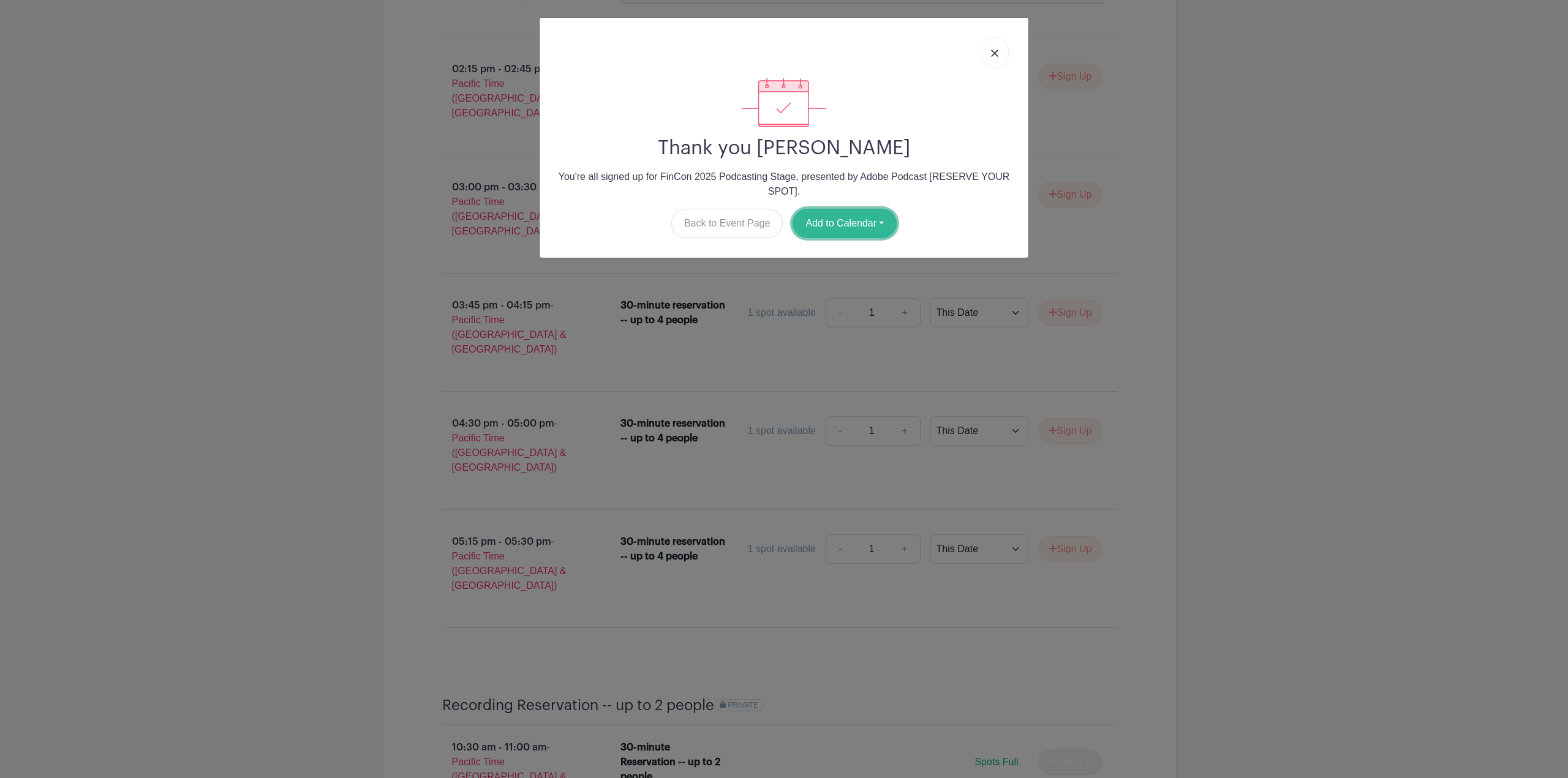
click at [861, 219] on button "Add to Calendar" at bounding box center [844, 223] width 104 height 29
click at [835, 258] on link "Google Calendar" at bounding box center [841, 254] width 97 height 20
